Goal: Navigation & Orientation: Find specific page/section

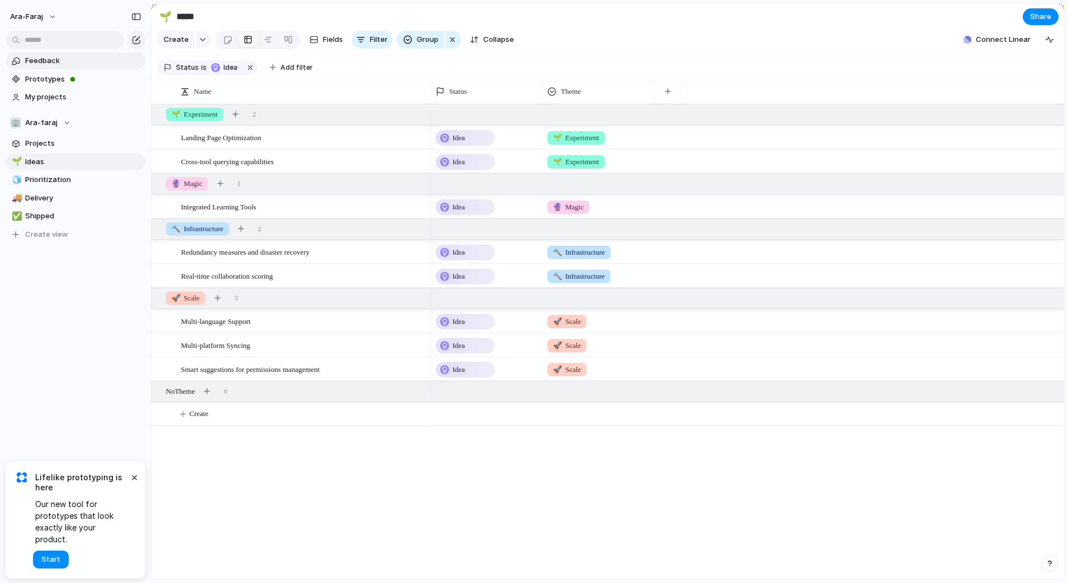
click at [80, 67] on link "Feedback" at bounding box center [76, 61] width 140 height 17
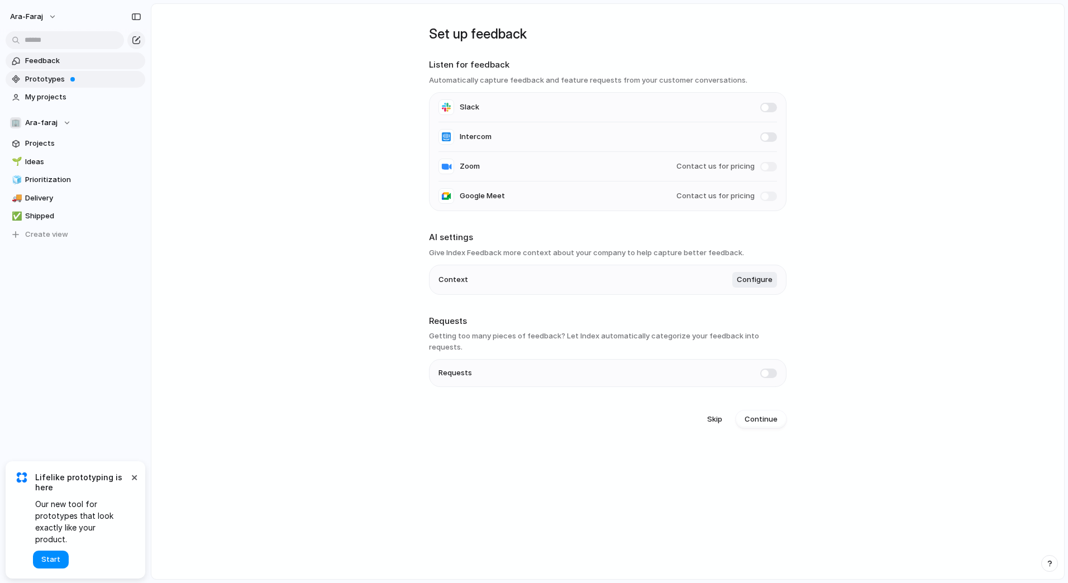
click at [78, 83] on span "Prototypes" at bounding box center [83, 79] width 116 height 11
click at [54, 76] on span "Prototypes" at bounding box center [83, 79] width 116 height 11
click at [36, 78] on span "Prototypes" at bounding box center [83, 79] width 116 height 11
click at [79, 94] on span "My projects" at bounding box center [83, 97] width 116 height 11
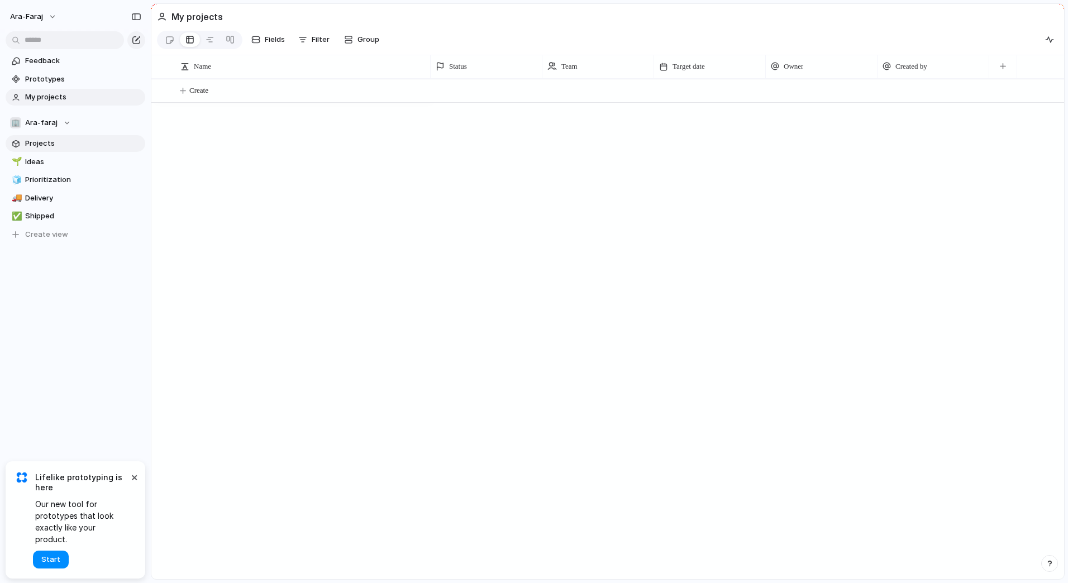
click at [58, 150] on link "Projects" at bounding box center [76, 143] width 140 height 17
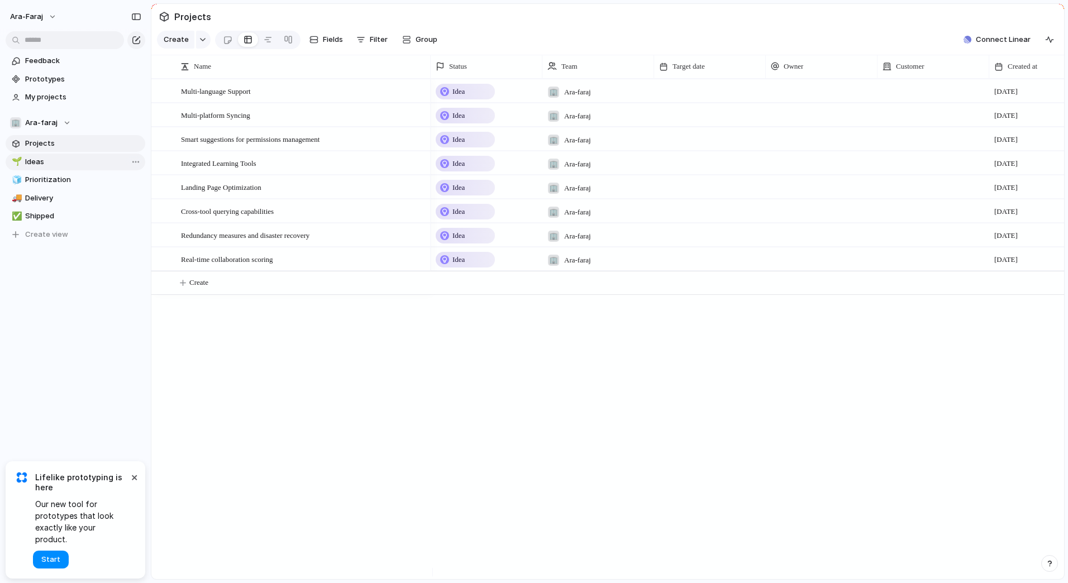
click at [56, 164] on span "Ideas" at bounding box center [83, 161] width 116 height 11
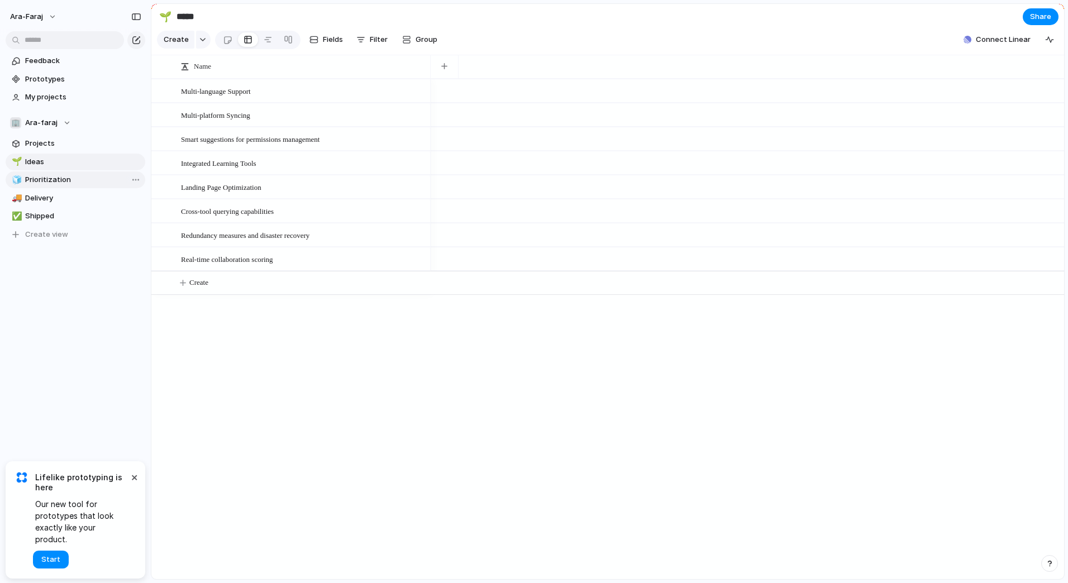
click at [56, 177] on span "Prioritization" at bounding box center [83, 179] width 116 height 11
type input "**********"
